Goal: Transaction & Acquisition: Purchase product/service

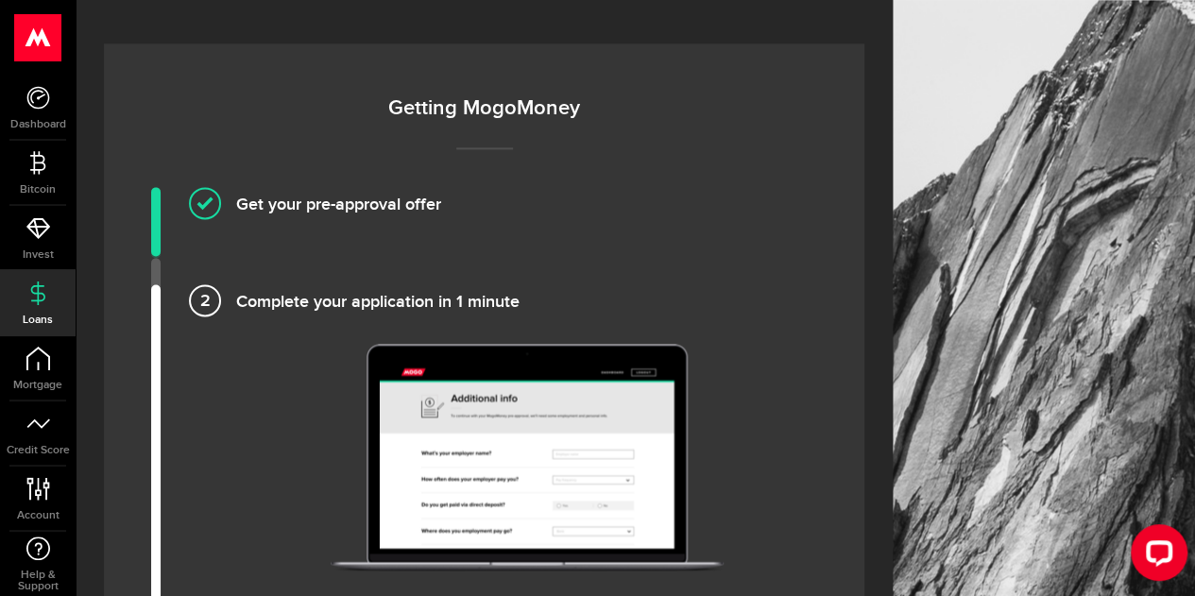
scroll to position [1228, 0]
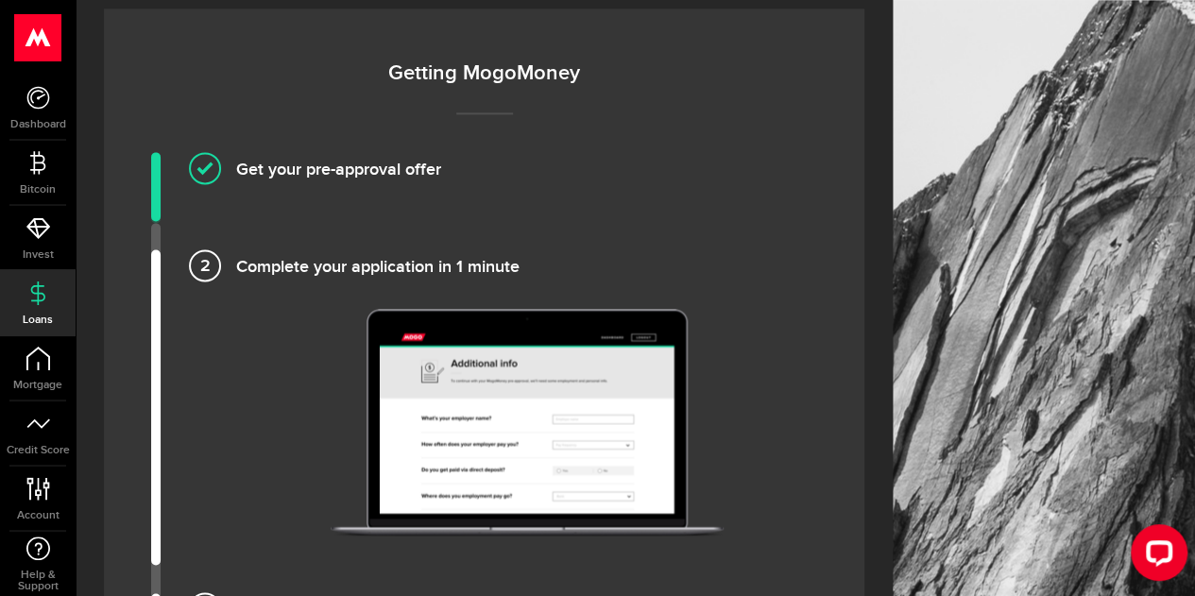
click at [236, 262] on h4 "Complete your application in 1 minute" at bounding box center [526, 264] width 581 height 31
click at [155, 277] on li "Complete your application in 1 minute" at bounding box center [484, 406] width 666 height 315
click at [236, 264] on h4 "Complete your application in 1 minute" at bounding box center [526, 264] width 581 height 31
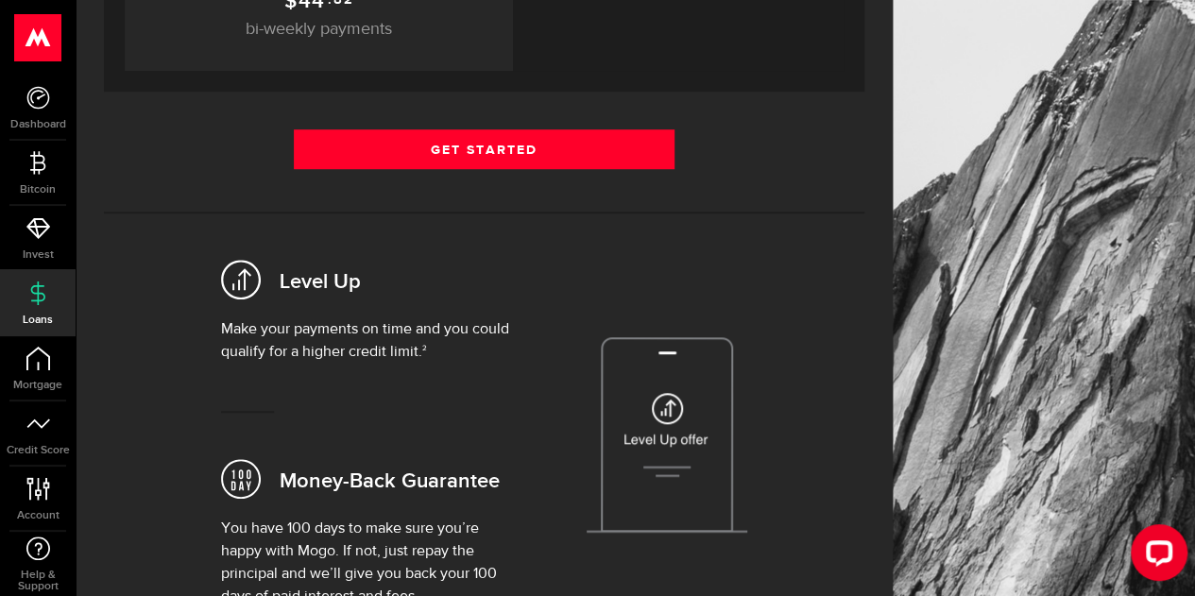
scroll to position [283, 0]
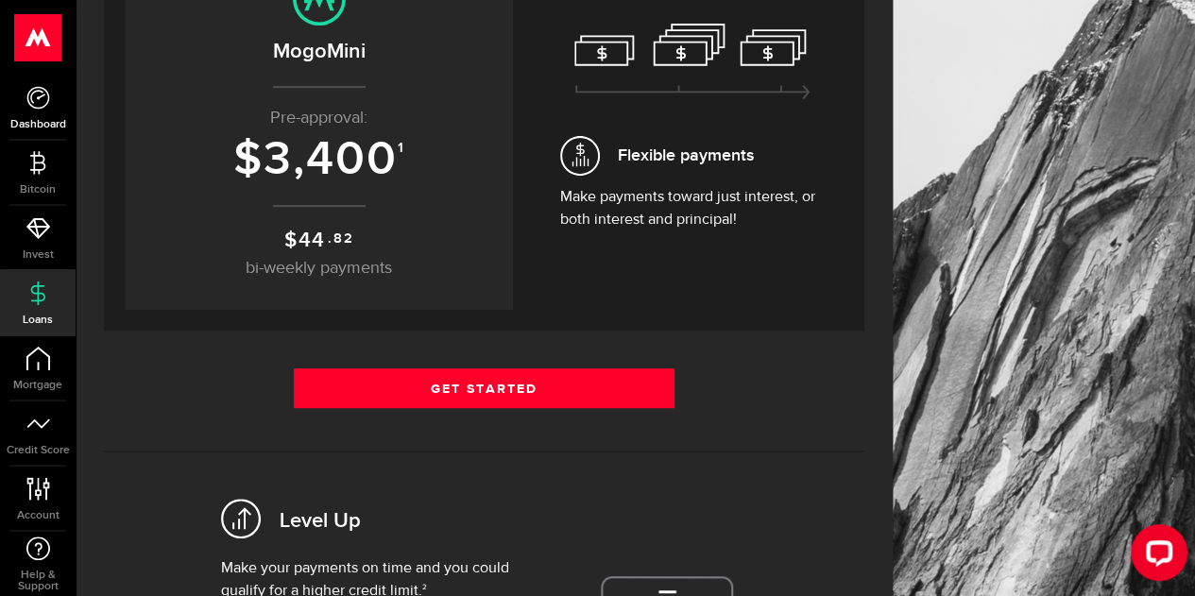
click at [30, 103] on icon at bounding box center [38, 98] width 24 height 24
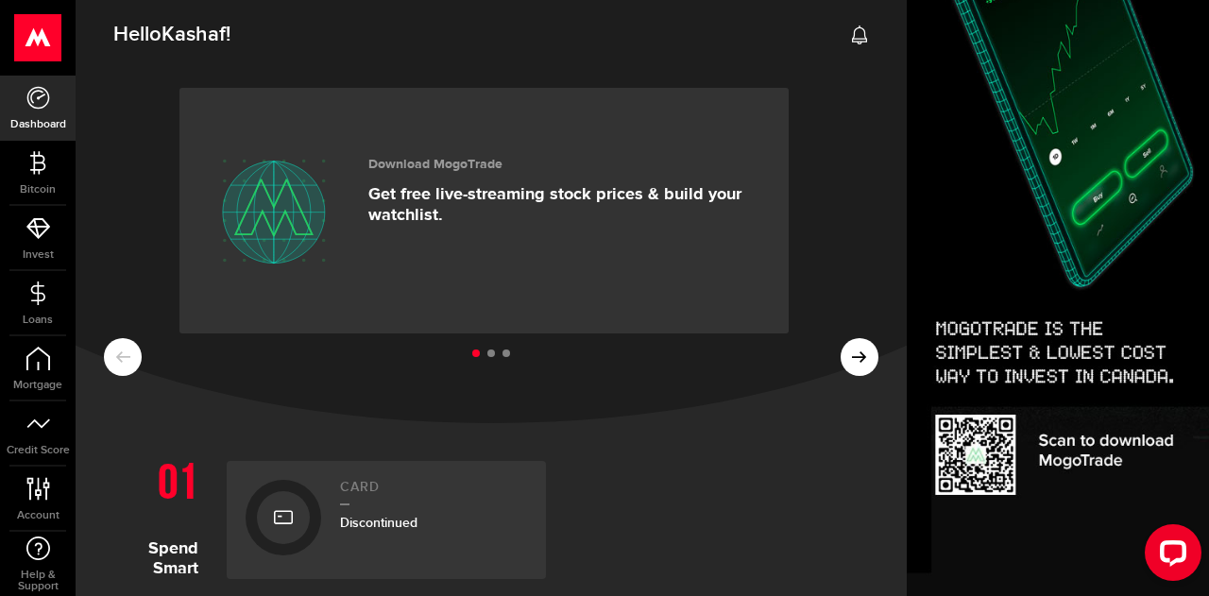
click at [177, 37] on span "Kashaf" at bounding box center [194, 35] width 64 height 26
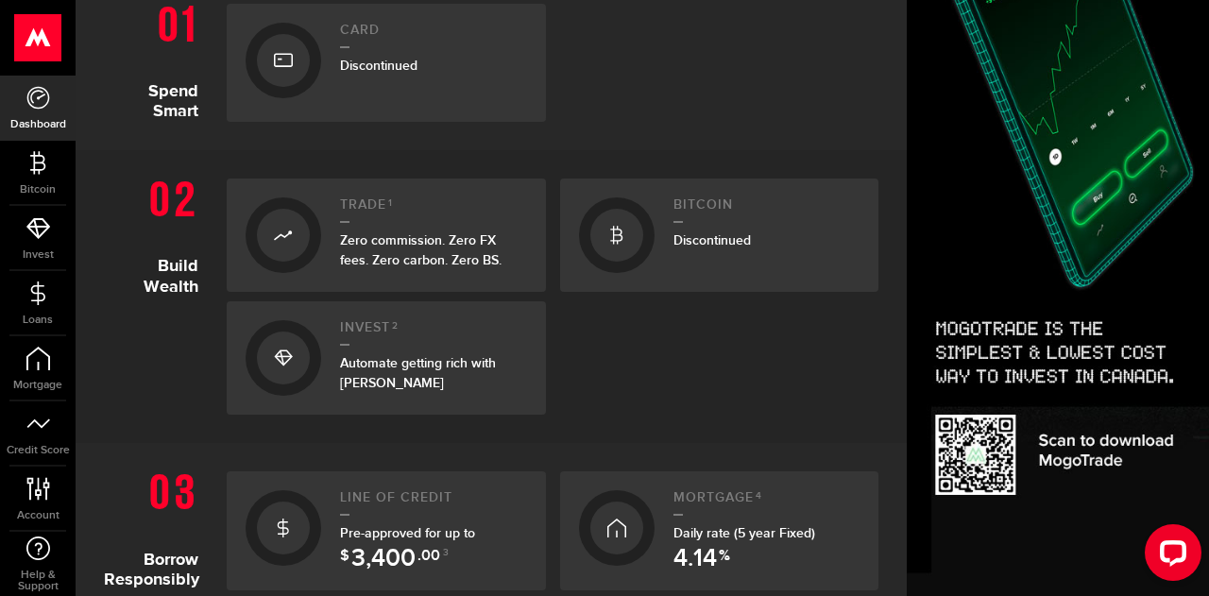
scroll to position [567, 0]
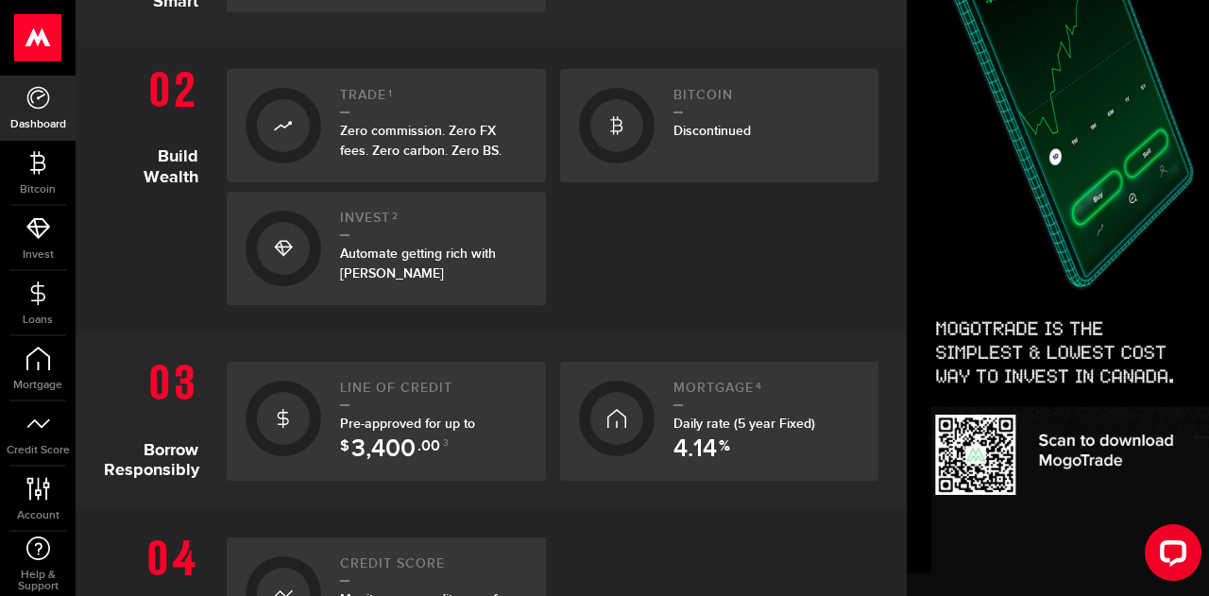
click at [504, 502] on section "Borrow Responsibly Line of credit Pre-approved for up to $ 3,400 .00 3 Mortgage…" at bounding box center [491, 421] width 831 height 176
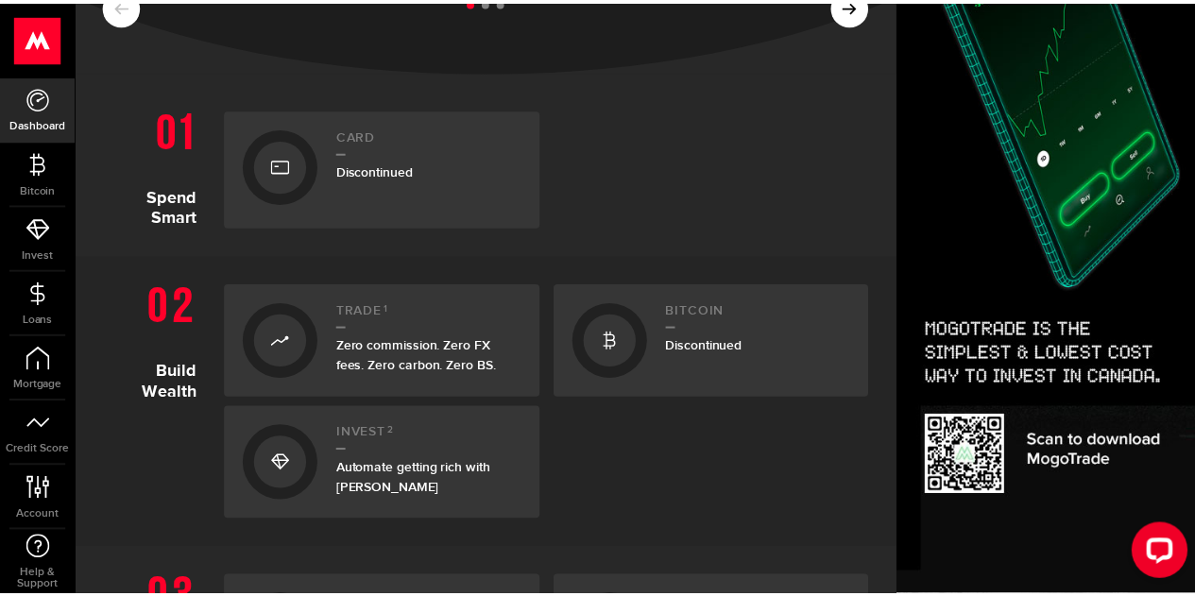
scroll to position [446, 0]
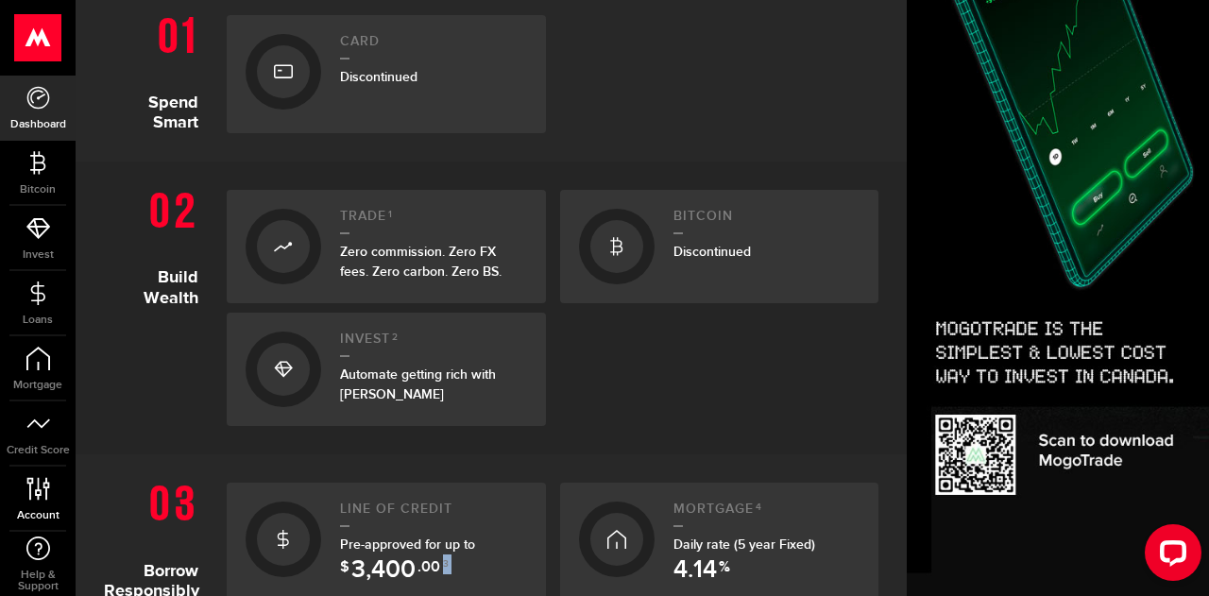
click at [40, 503] on link "Account Compte" at bounding box center [38, 499] width 76 height 64
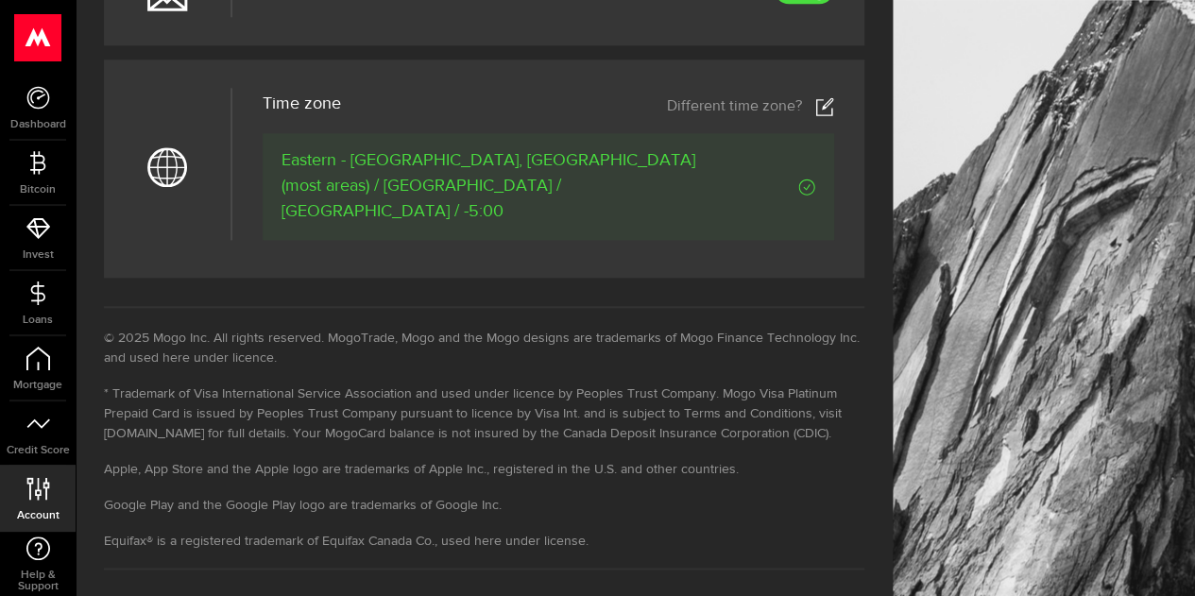
scroll to position [1006, 0]
click at [34, 124] on span "Dashboard" at bounding box center [38, 124] width 76 height 11
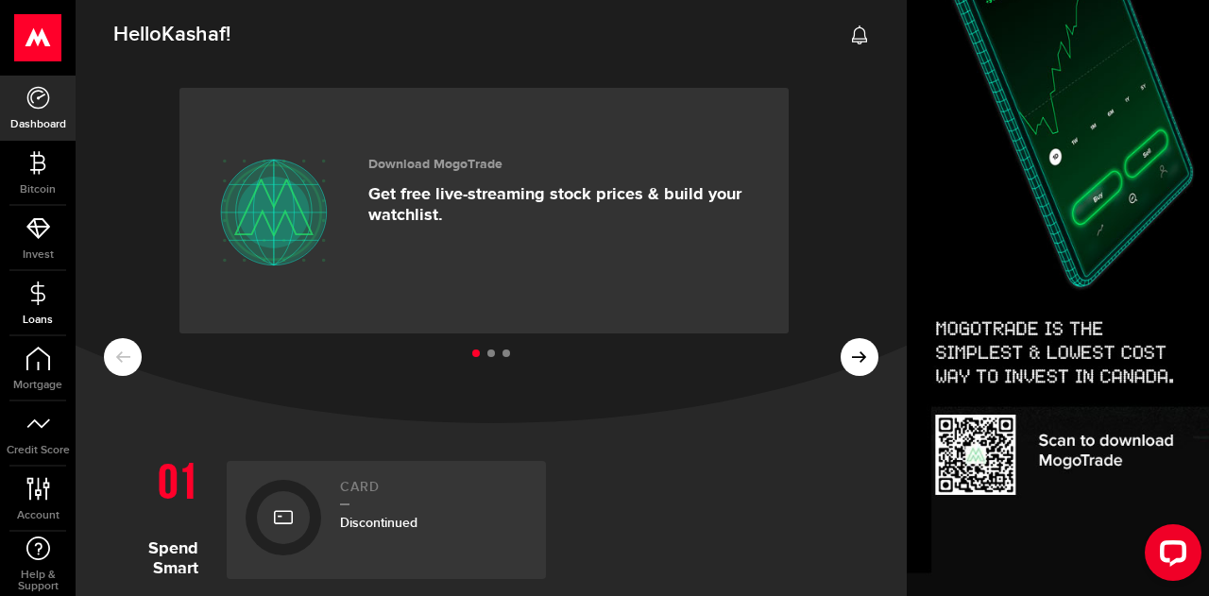
click at [41, 311] on link "Loans" at bounding box center [38, 303] width 76 height 64
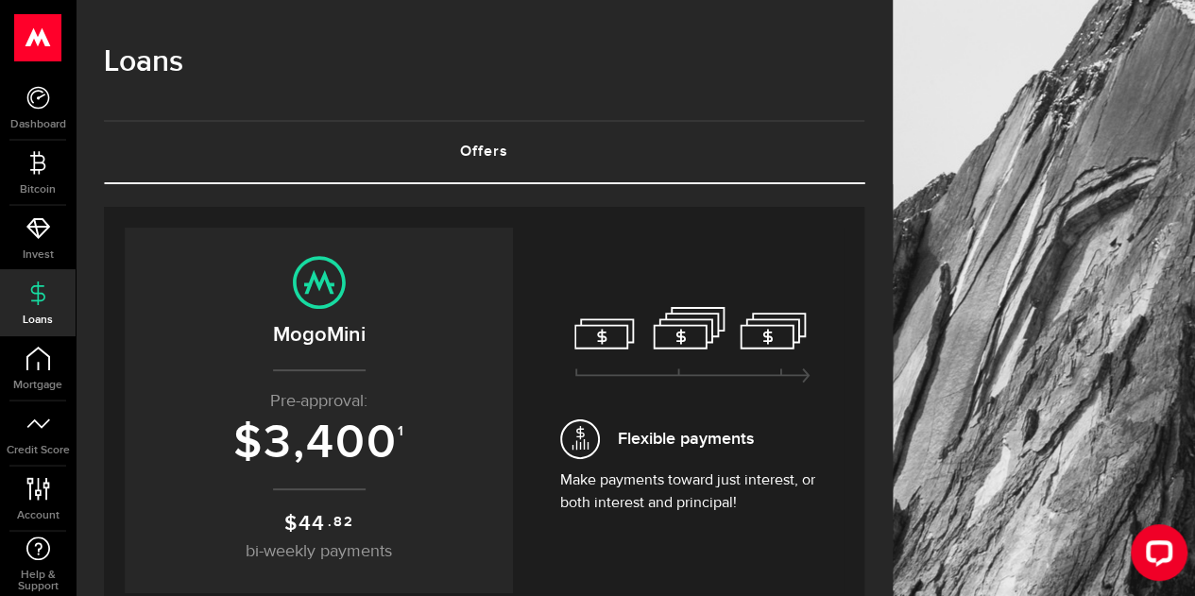
click at [468, 155] on link "Offers (requires attention)" at bounding box center [484, 152] width 760 height 60
click at [501, 148] on link "Offers (requires attention)" at bounding box center [484, 152] width 760 height 60
click at [494, 150] on link "Offers (requires attention)" at bounding box center [484, 152] width 760 height 60
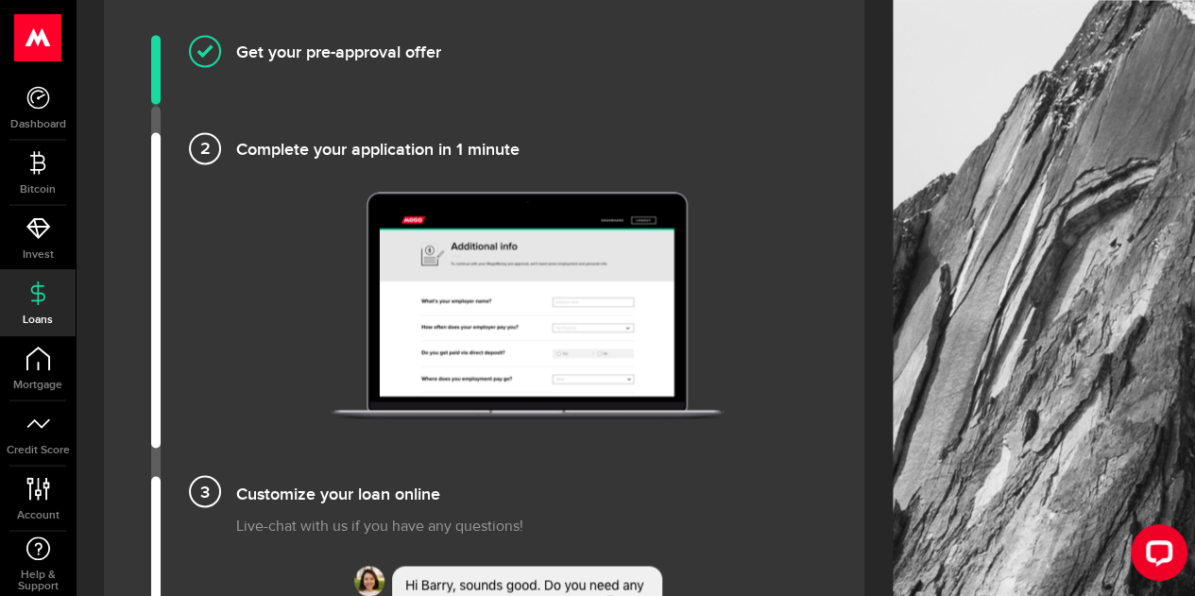
scroll to position [1228, 0]
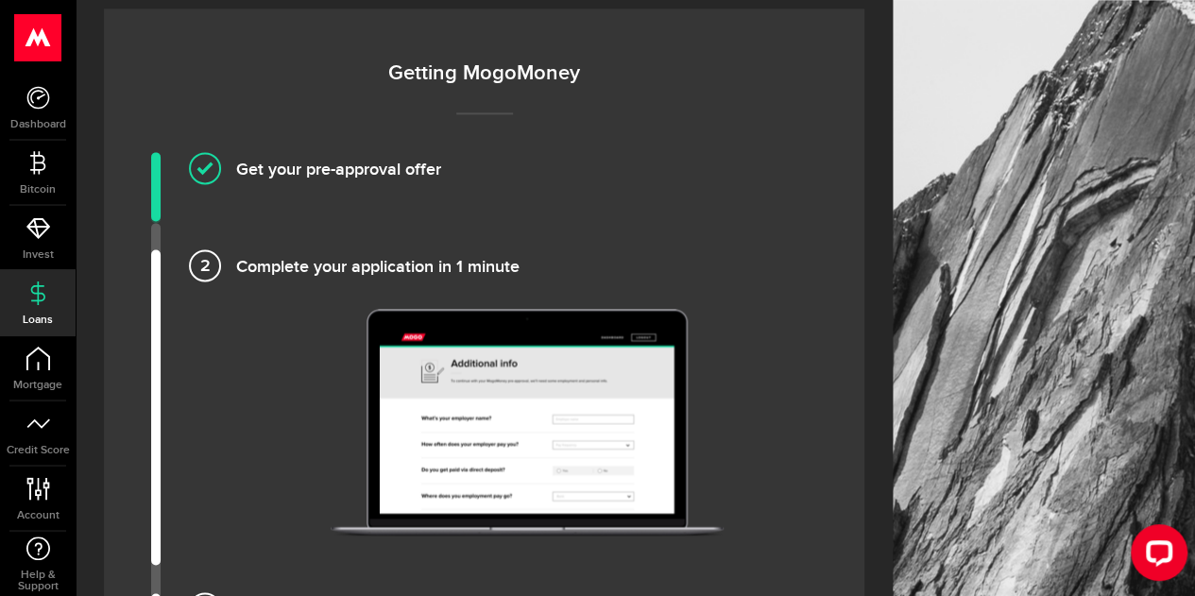
drag, startPoint x: 153, startPoint y: 260, endPoint x: 149, endPoint y: 231, distance: 28.6
click at [152, 250] on li "Complete your application in 1 minute" at bounding box center [484, 406] width 666 height 315
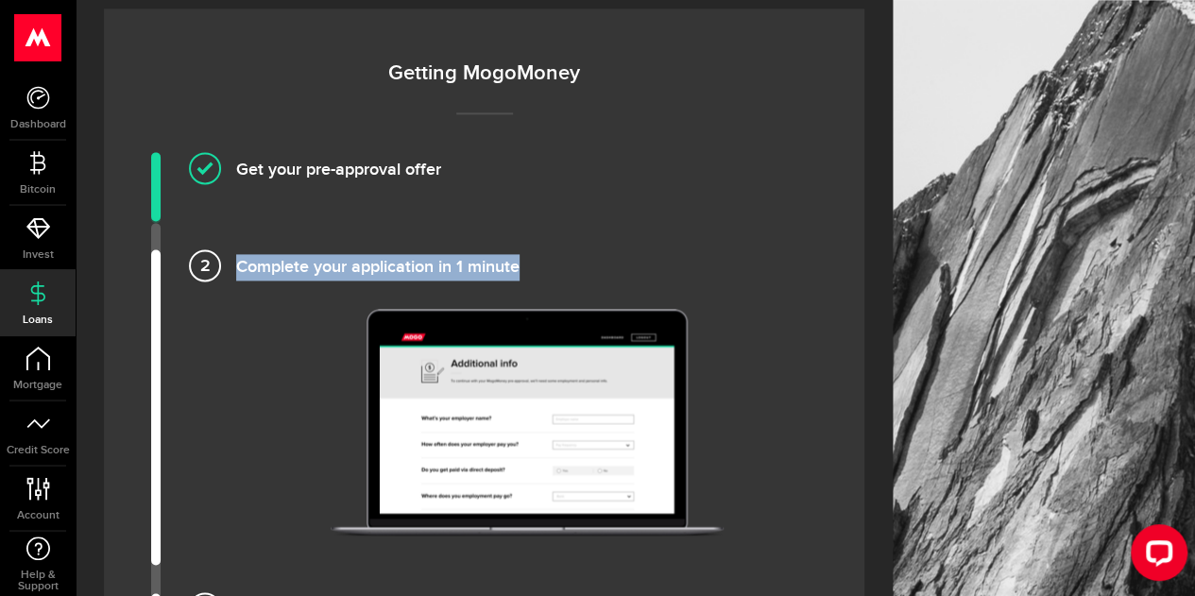
click at [152, 250] on li "Complete your application in 1 minute" at bounding box center [484, 406] width 666 height 315
click at [489, 404] on img at bounding box center [527, 422] width 393 height 227
click at [516, 331] on img at bounding box center [527, 422] width 393 height 227
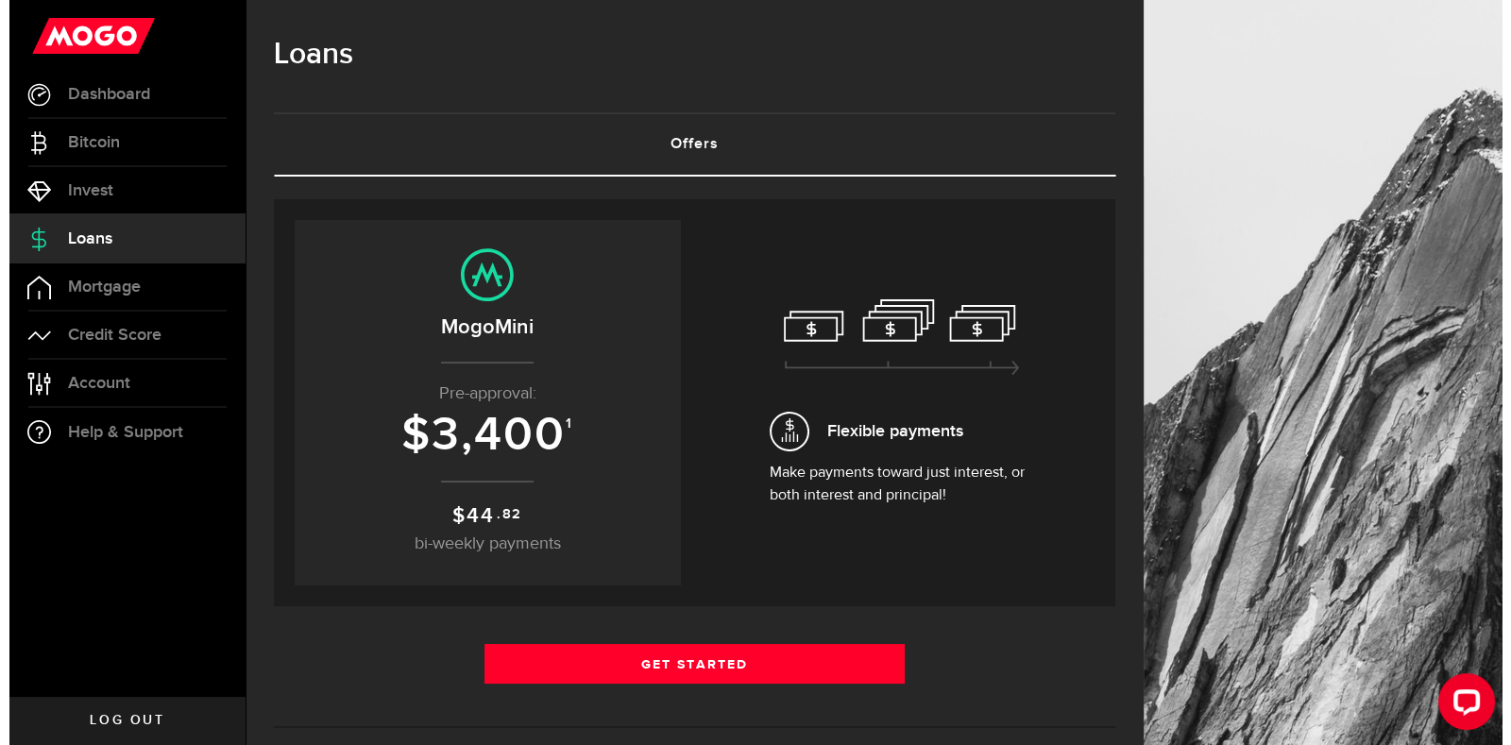
scroll to position [0, 0]
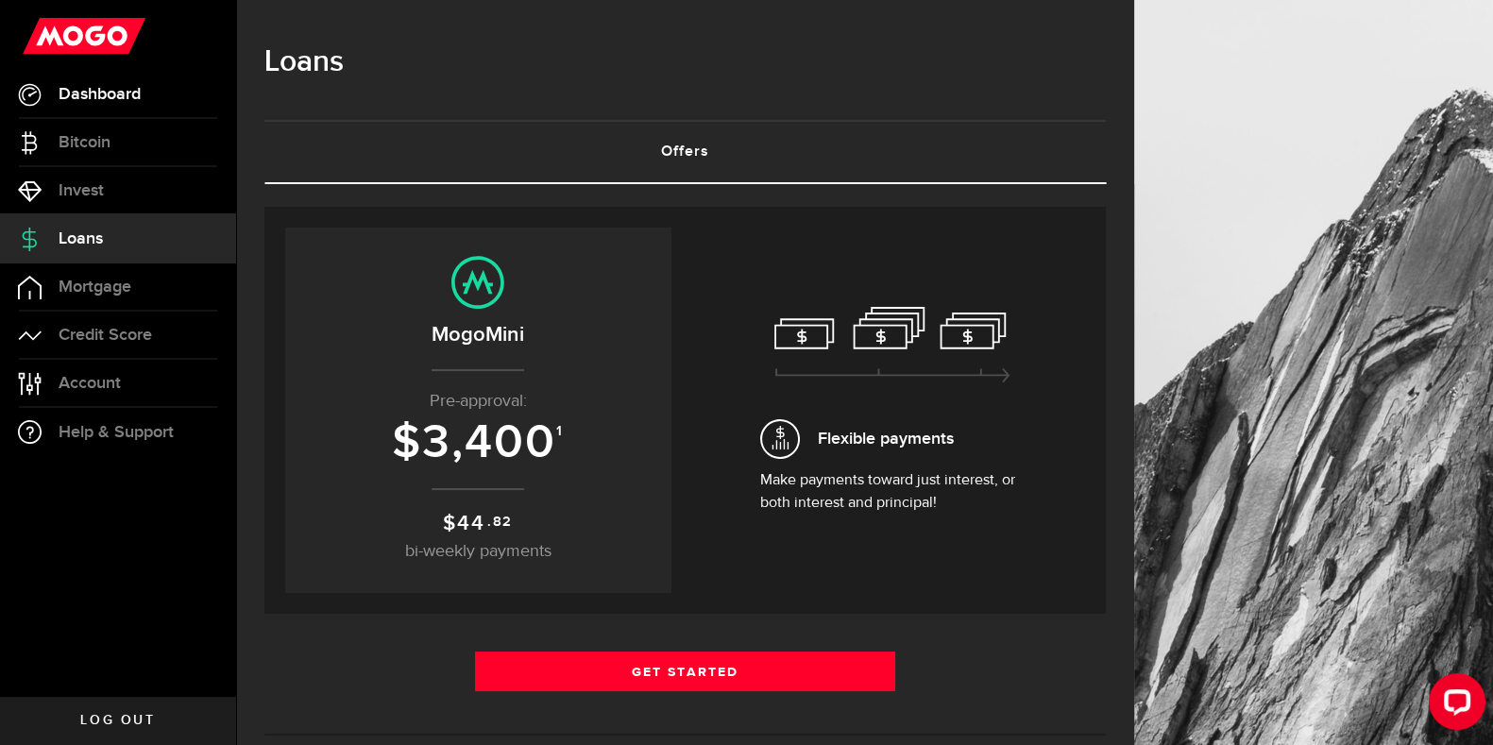
click at [103, 99] on span "Dashboard" at bounding box center [100, 94] width 82 height 17
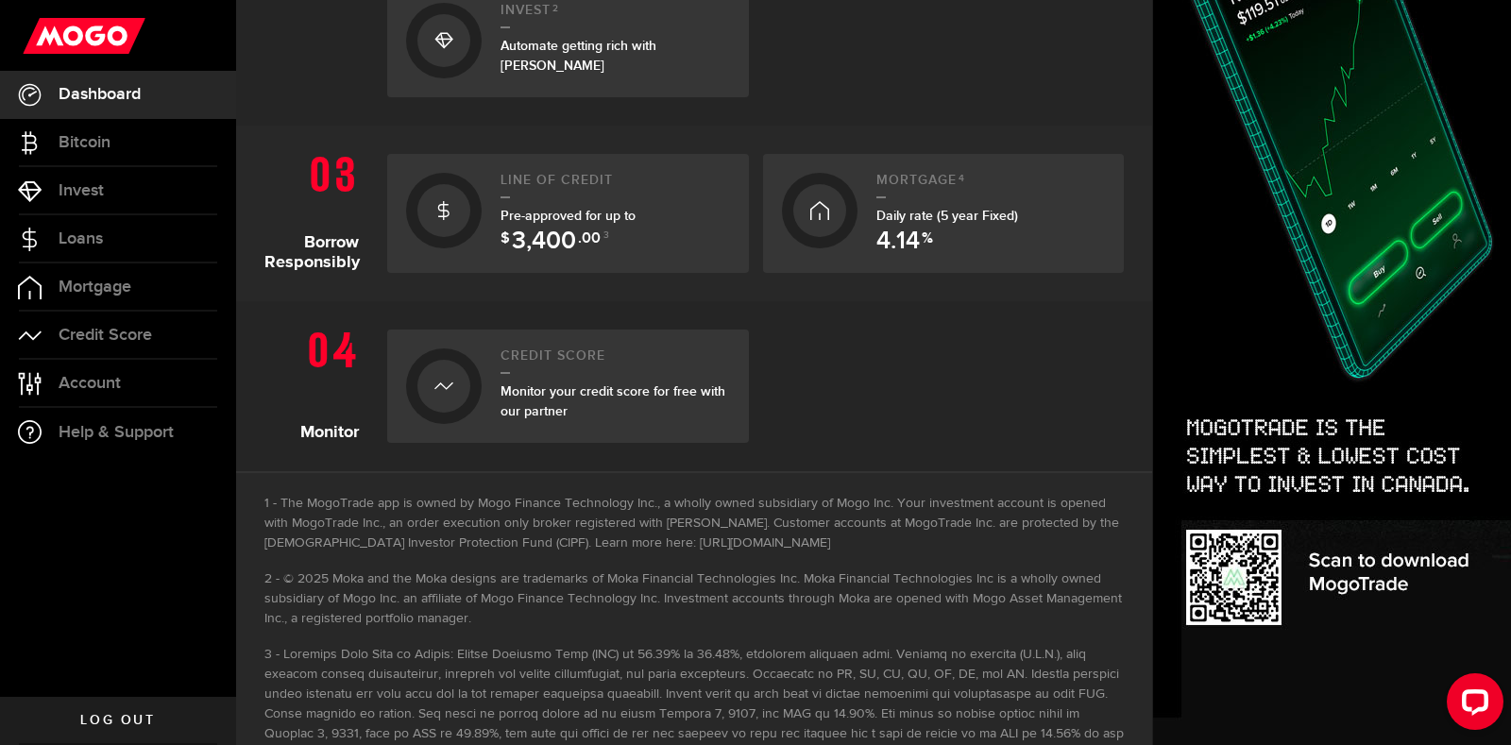
scroll to position [656, 0]
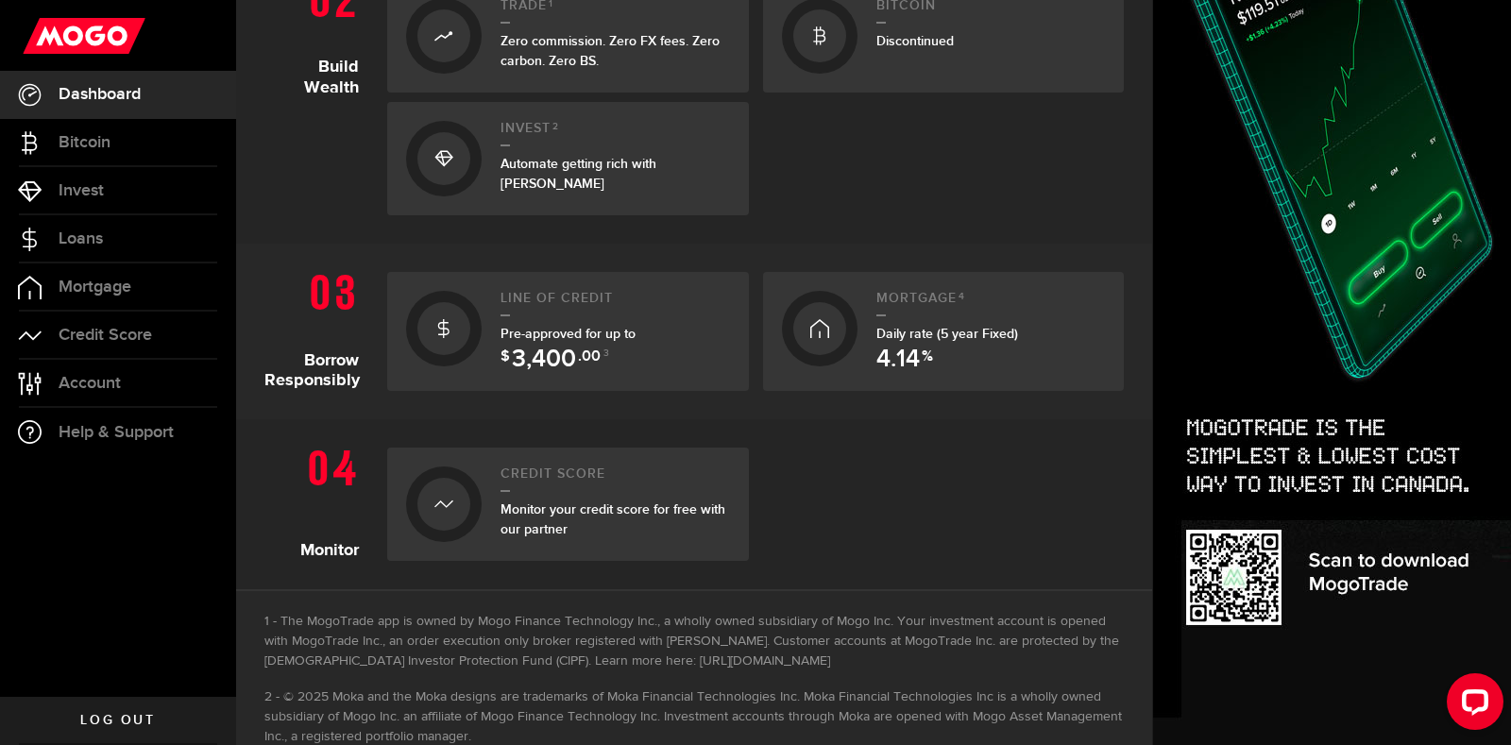
click at [137, 595] on link "Log out" at bounding box center [118, 720] width 236 height 47
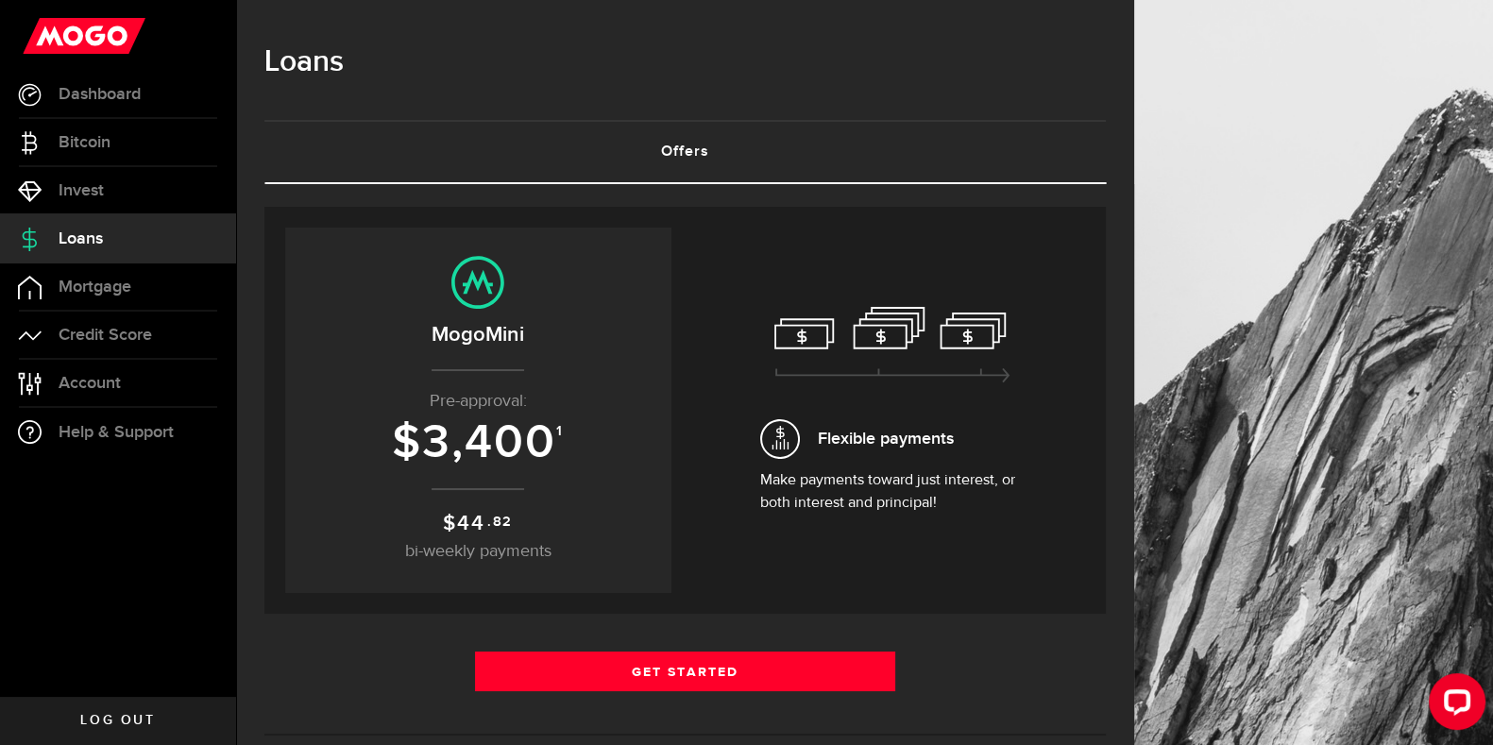
click at [899, 436] on span "Flexible payments" at bounding box center [886, 439] width 136 height 26
drag, startPoint x: 506, startPoint y: 389, endPoint x: 479, endPoint y: 335, distance: 60.4
click at [479, 335] on h2 "MogoMini" at bounding box center [478, 334] width 349 height 31
click at [479, 334] on h2 "MogoMini" at bounding box center [478, 334] width 349 height 31
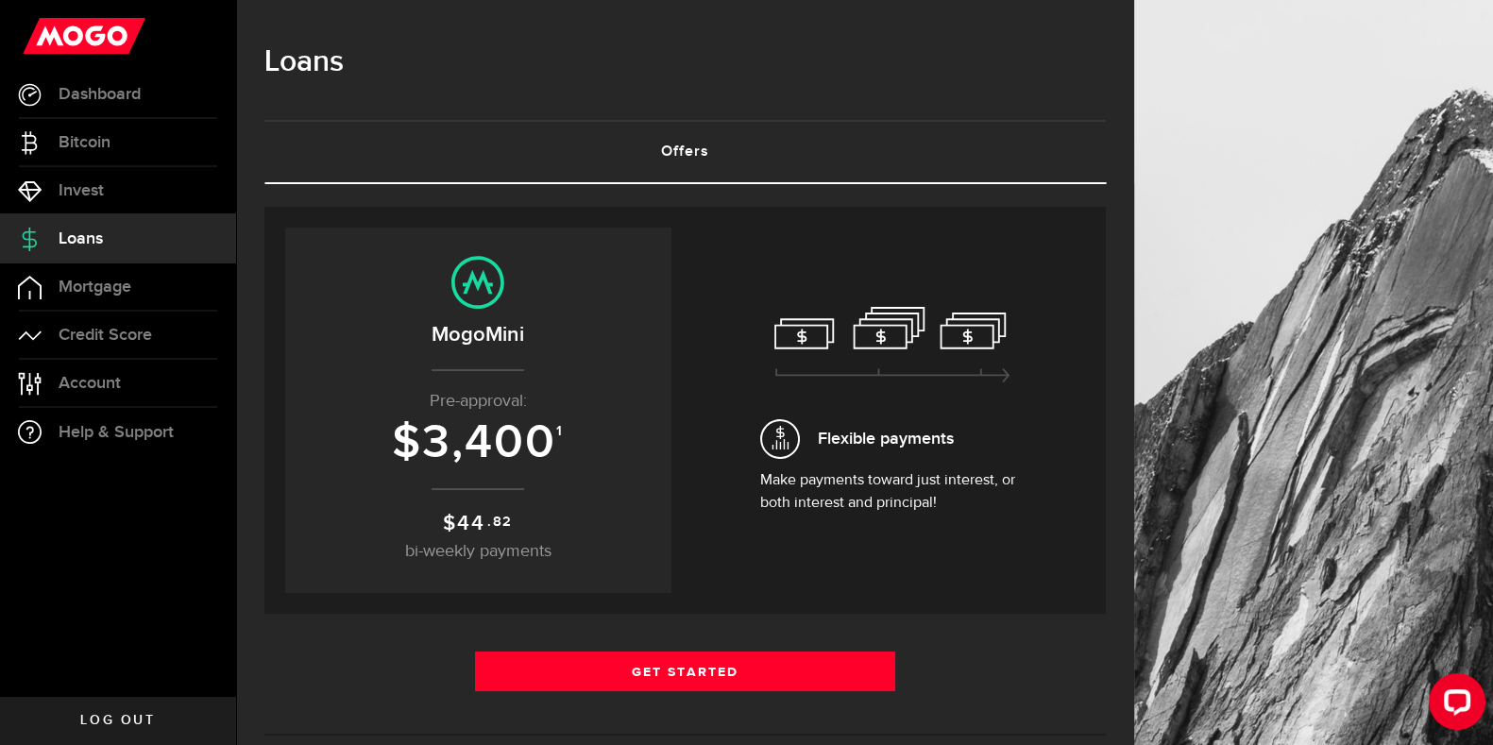
click at [510, 438] on span "3,400" at bounding box center [489, 443] width 134 height 57
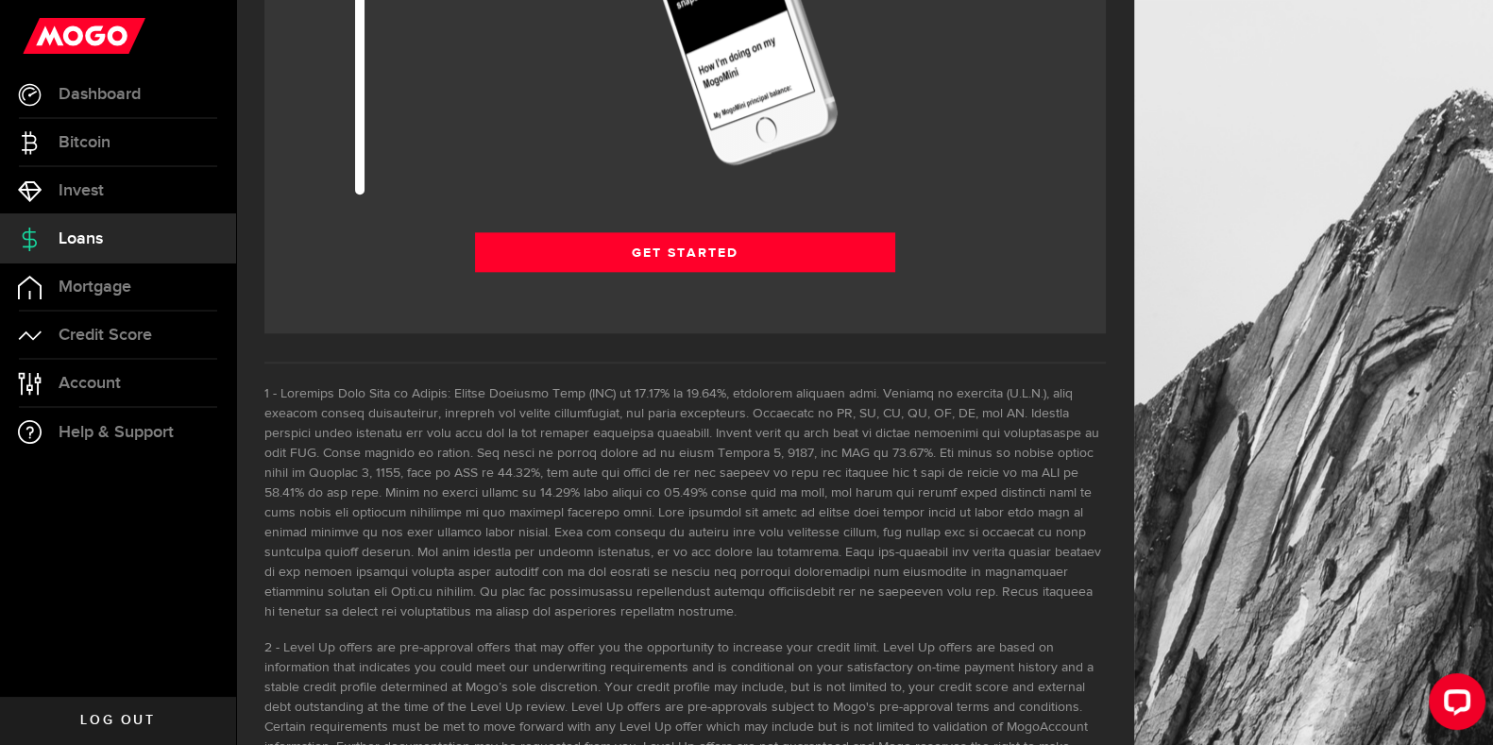
scroll to position [2597, 0]
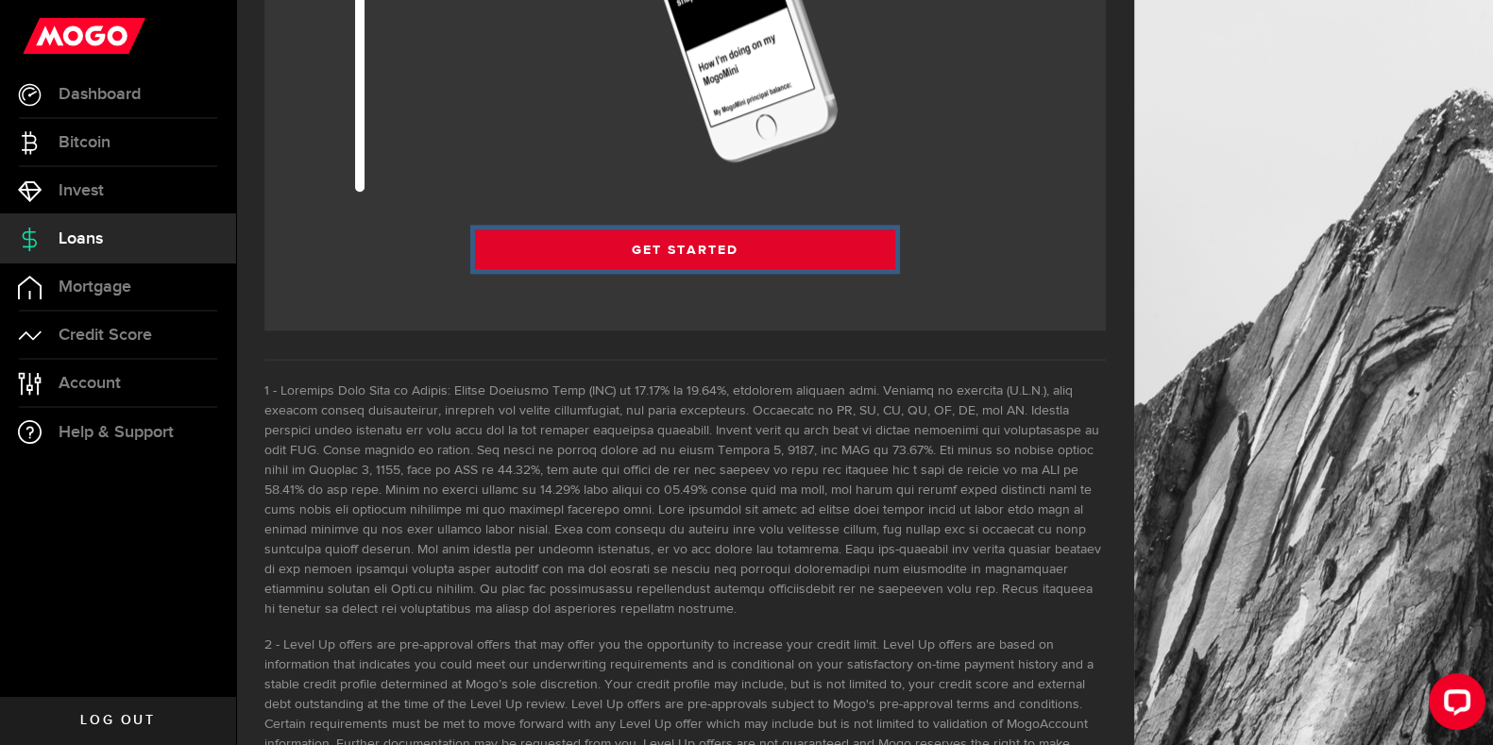
click at [678, 248] on link "Get Started" at bounding box center [685, 250] width 421 height 40
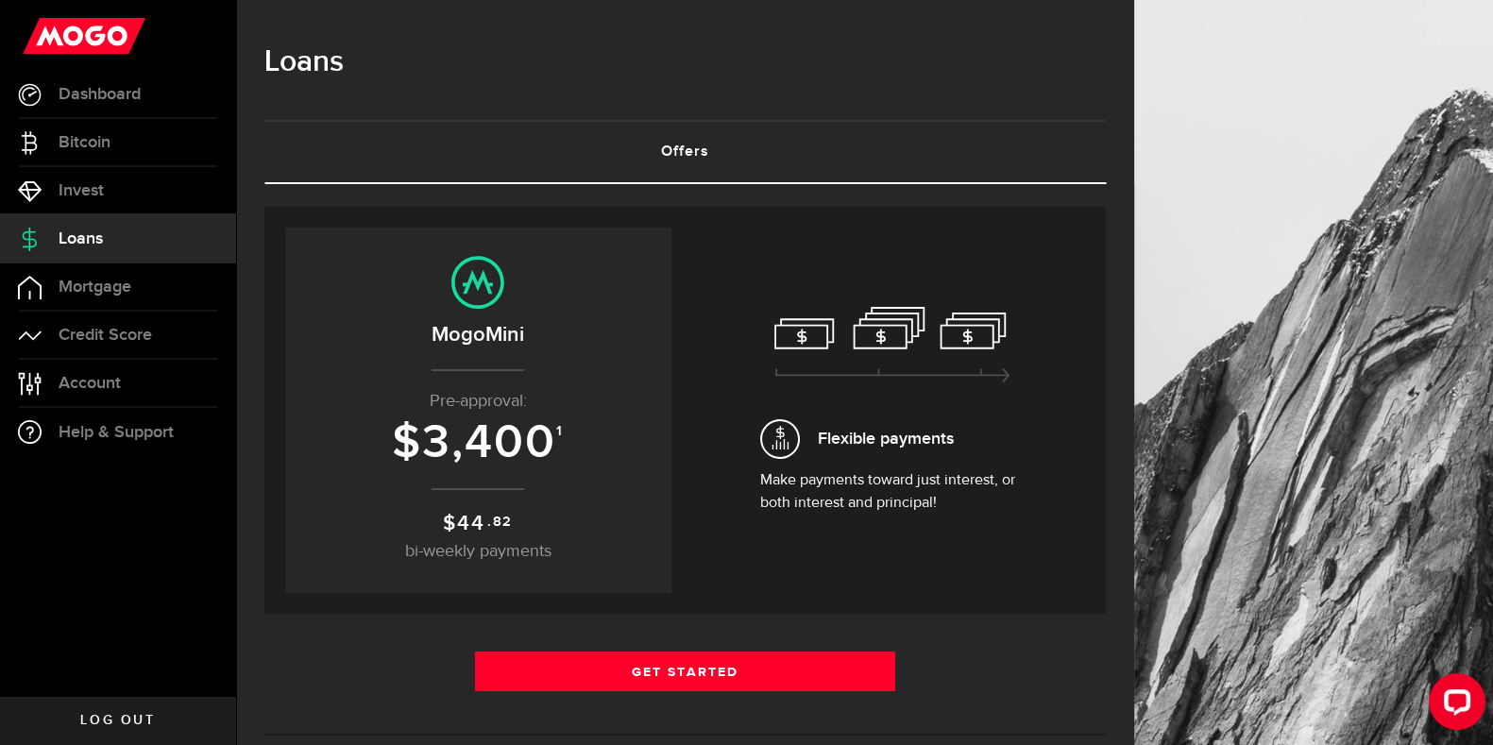
click at [86, 724] on span "Log out" at bounding box center [117, 720] width 75 height 13
